Goal: Find contact information: Find contact information

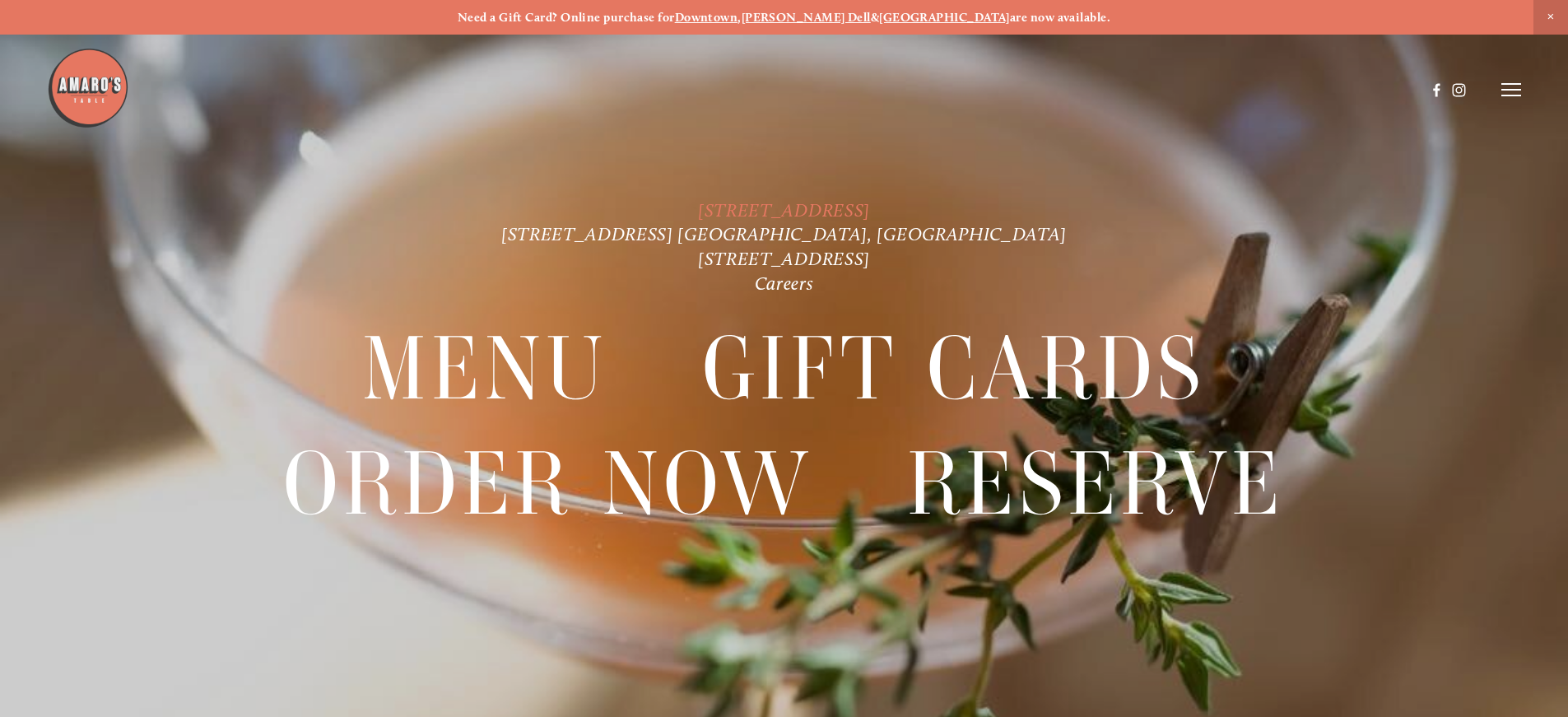
click at [802, 211] on link "[STREET_ADDRESS]" at bounding box center [784, 211] width 172 height 22
click at [1521, 92] on div at bounding box center [784, 358] width 1568 height 717
click at [1509, 93] on icon at bounding box center [1510, 89] width 20 height 14
click at [1153, 94] on span "Menu" at bounding box center [1166, 89] width 34 height 15
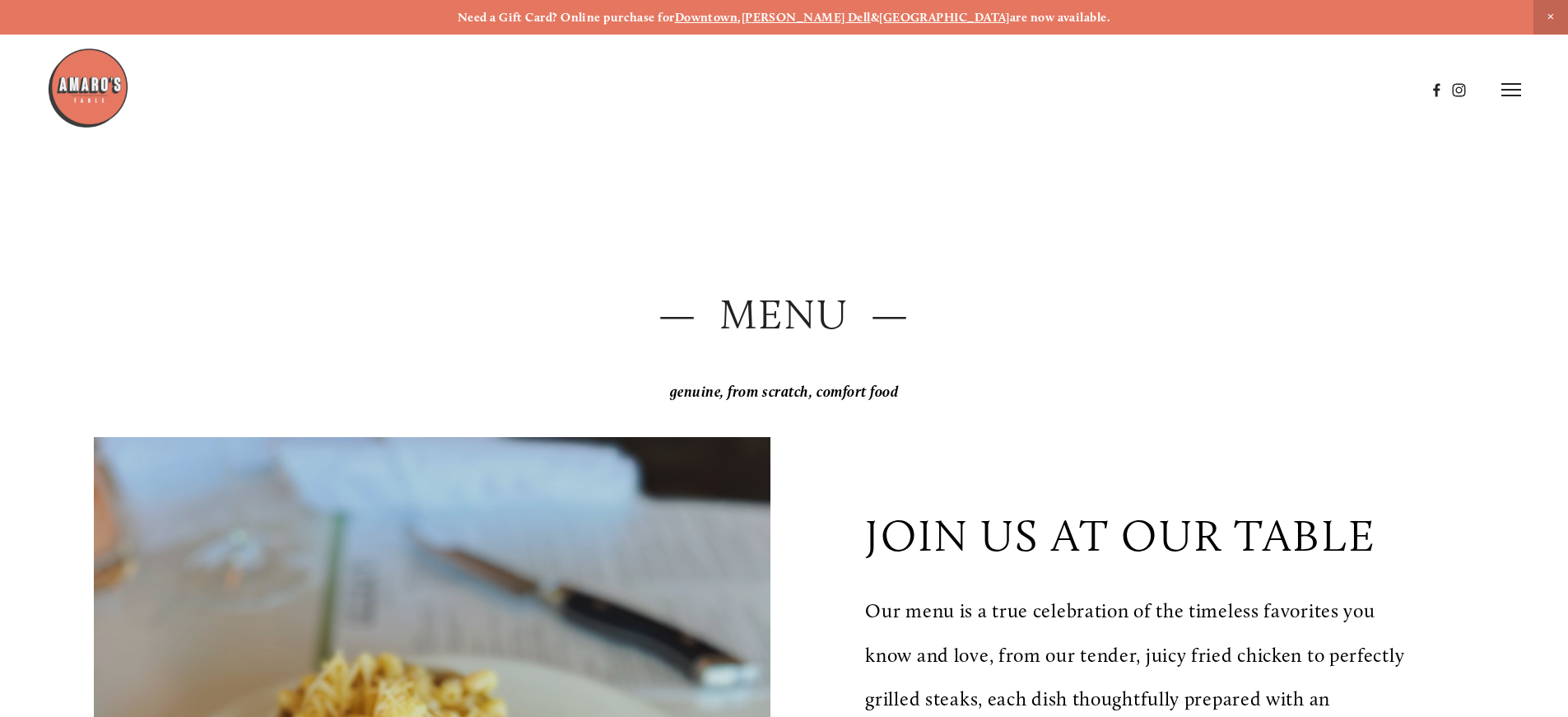
click at [1509, 84] on line at bounding box center [1510, 84] width 20 height 0
click at [1283, 88] on span "Visit" at bounding box center [1289, 89] width 28 height 15
